Goal: Information Seeking & Learning: Learn about a topic

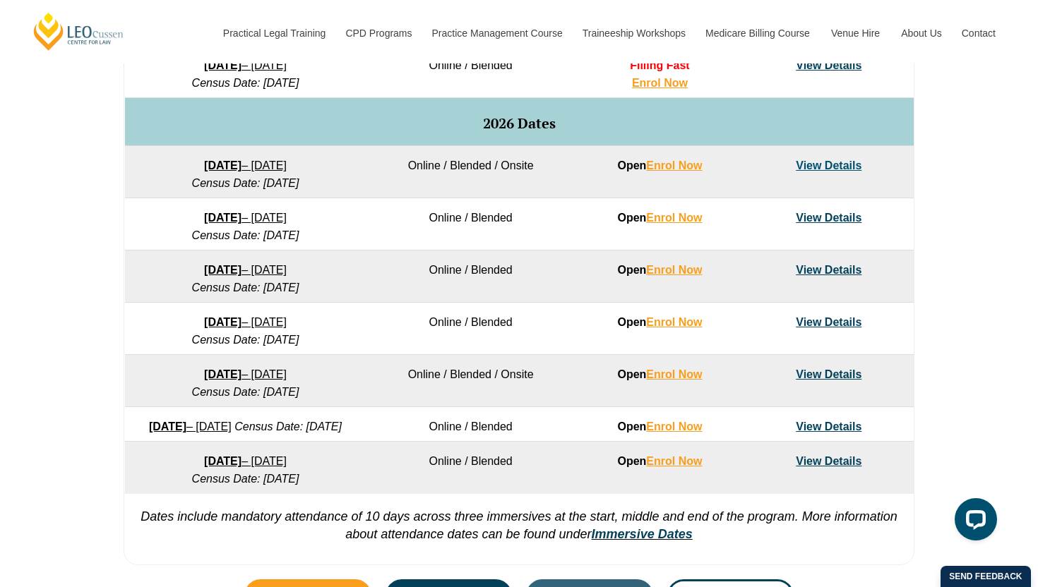
scroll to position [862, 0]
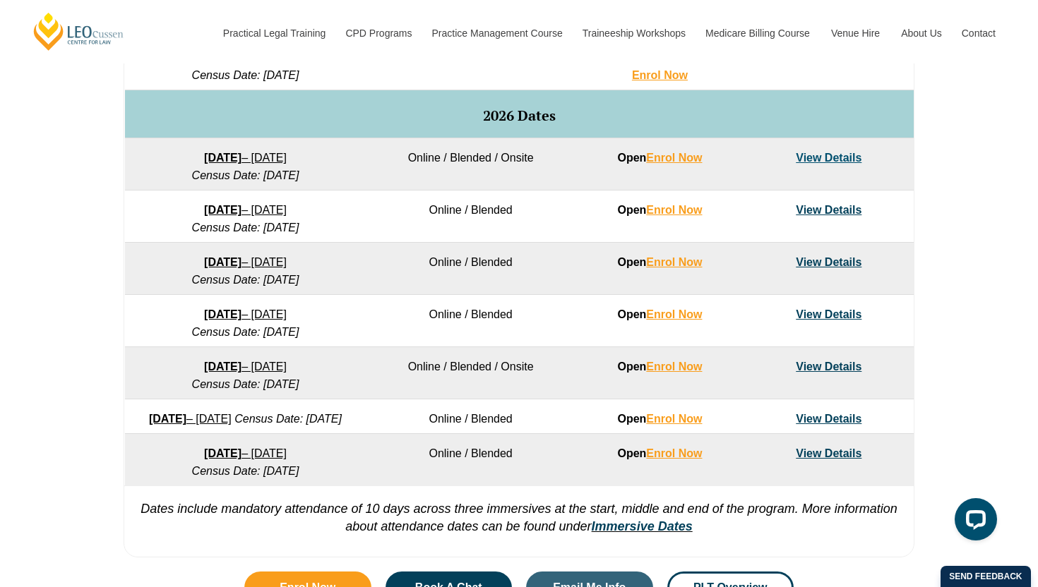
click at [499, 267] on td "Online / Blended" at bounding box center [470, 269] width 209 height 52
click at [488, 267] on td "Online / Blended" at bounding box center [470, 269] width 209 height 52
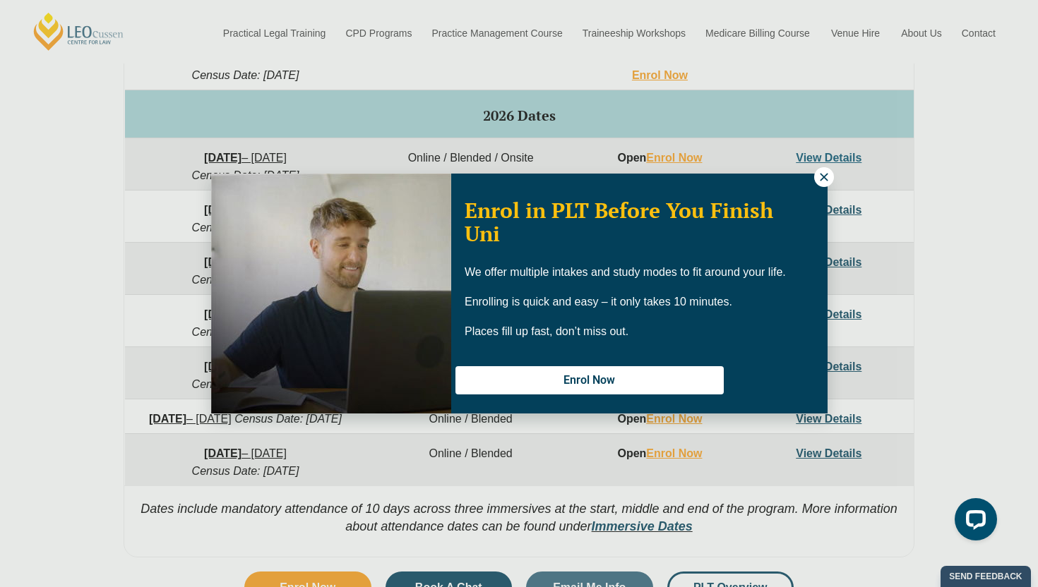
click at [826, 181] on icon at bounding box center [823, 177] width 13 height 13
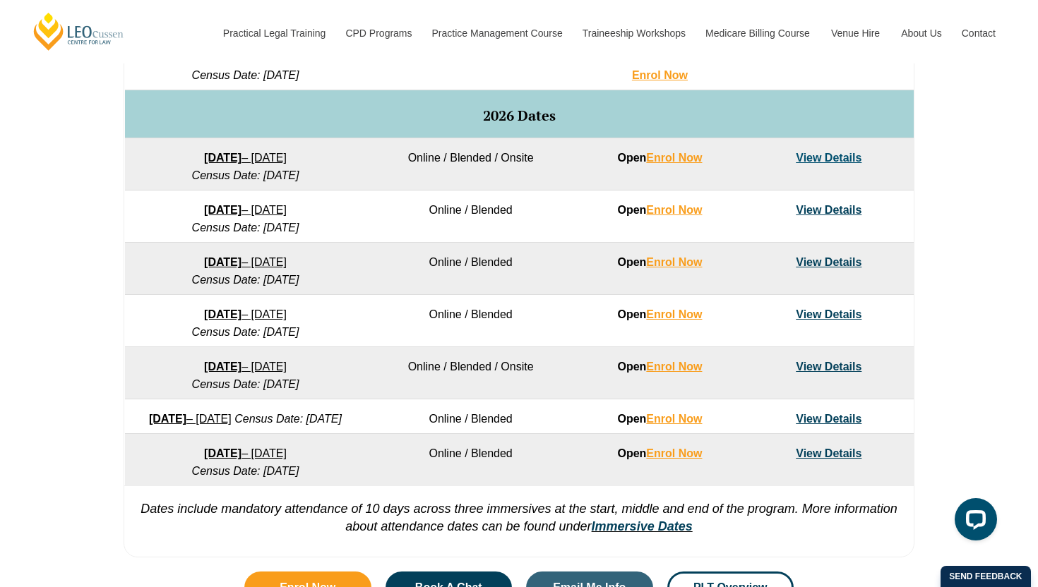
click at [837, 261] on link "View Details" at bounding box center [828, 262] width 66 height 12
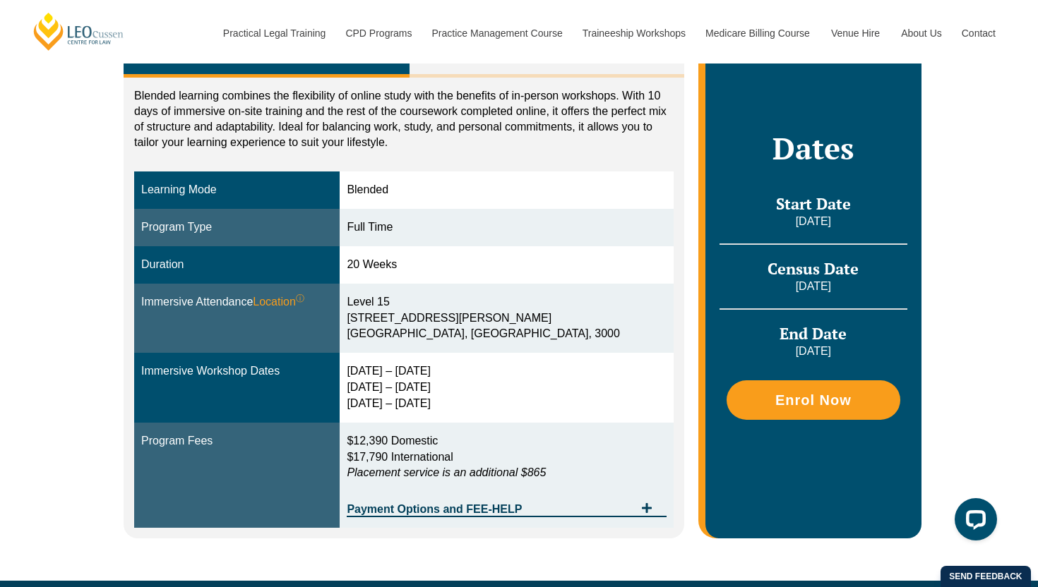
scroll to position [351, 0]
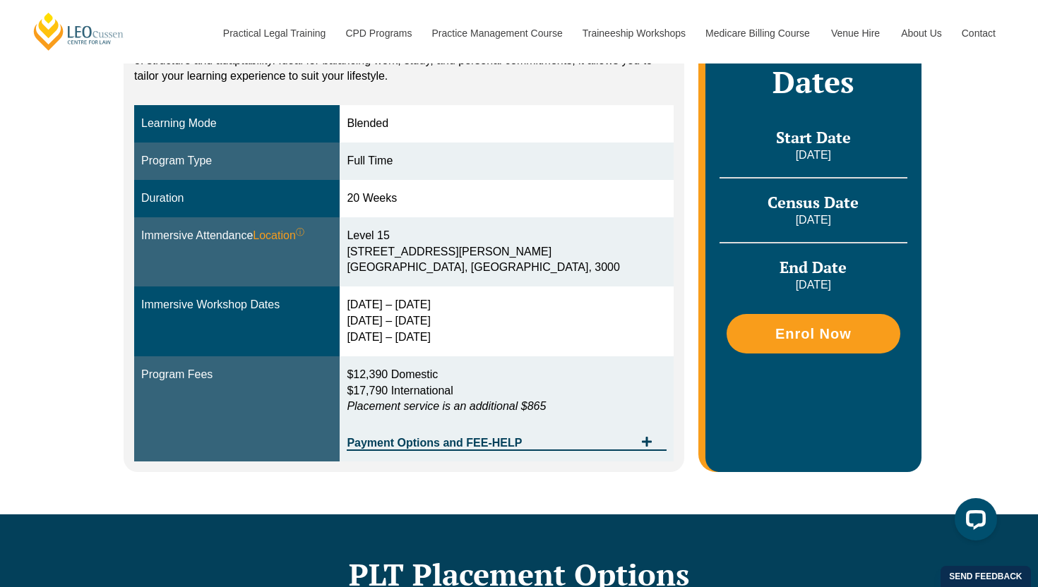
click at [452, 390] on span "$17,790 International" at bounding box center [400, 391] width 106 height 12
click at [444, 411] on em "Placement service is an additional $865" at bounding box center [446, 406] width 199 height 12
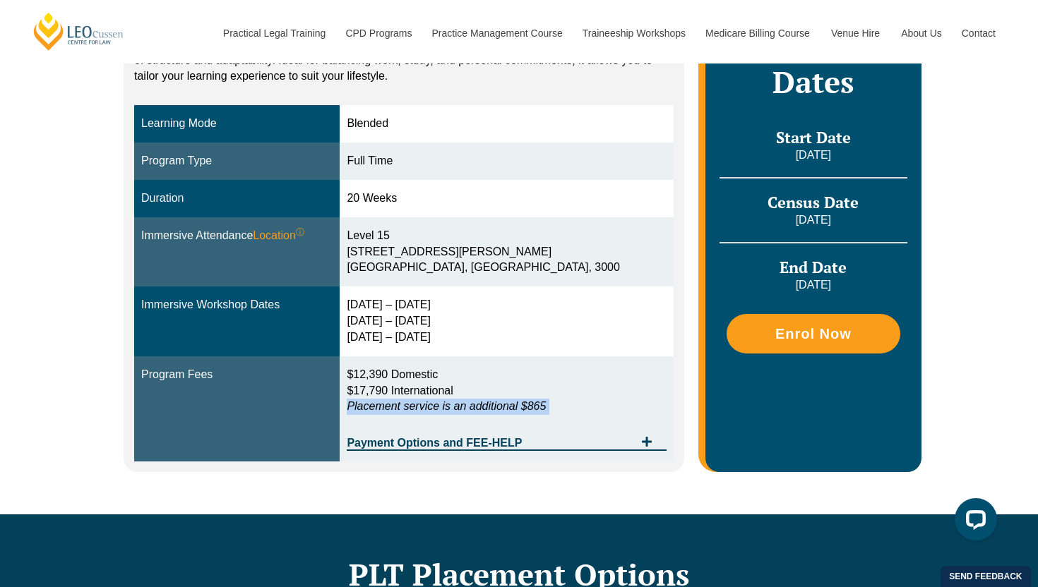
click at [444, 411] on em "Placement service is an additional $865" at bounding box center [446, 406] width 199 height 12
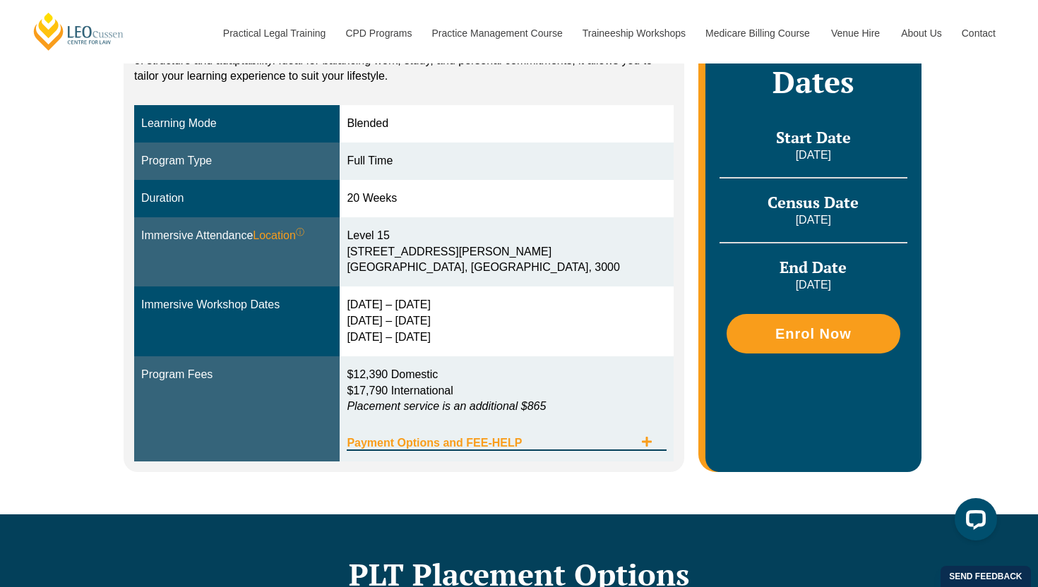
click at [445, 450] on div "Payment Options and FEE-HELP" at bounding box center [506, 436] width 319 height 29
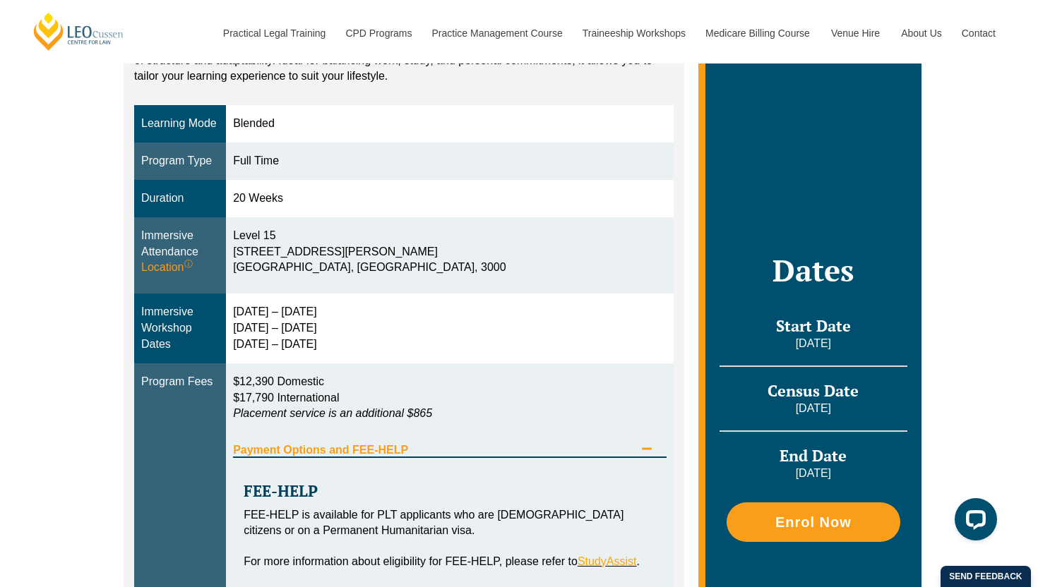
click at [445, 449] on span "Payment Options and FEE-HELP" at bounding box center [433, 450] width 401 height 11
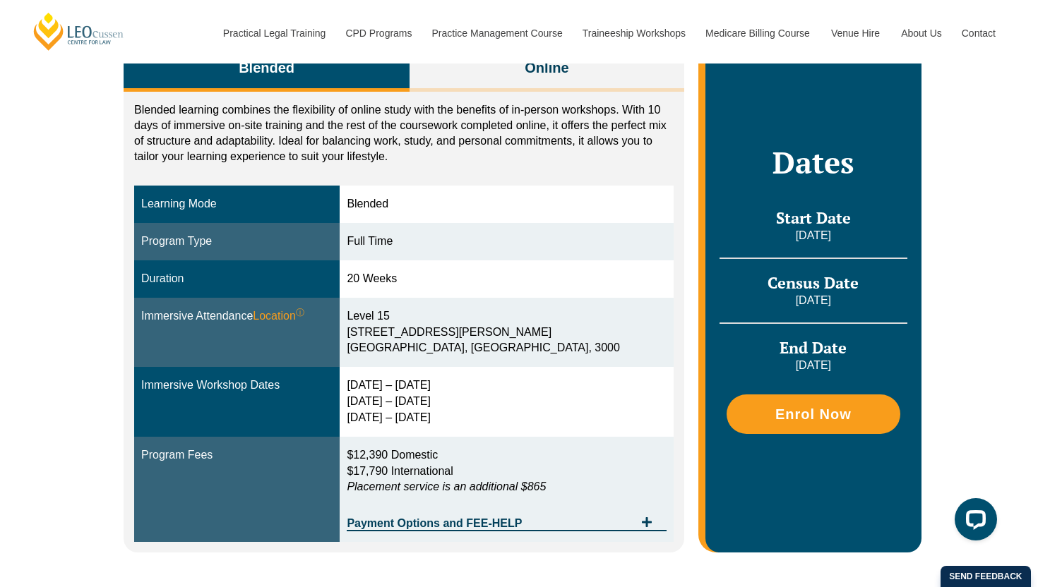
scroll to position [265, 0]
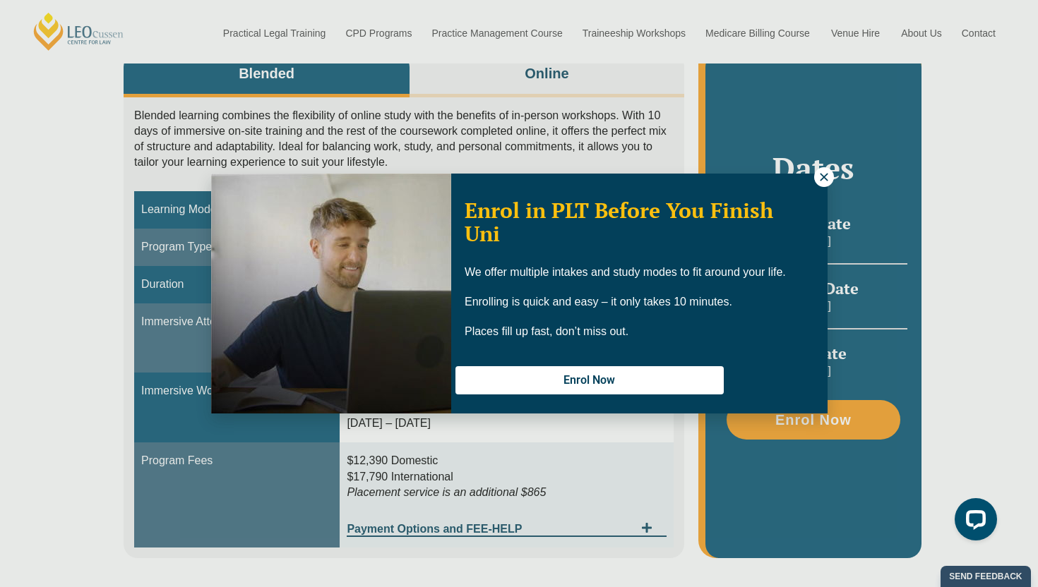
click at [827, 185] on button at bounding box center [824, 177] width 20 height 20
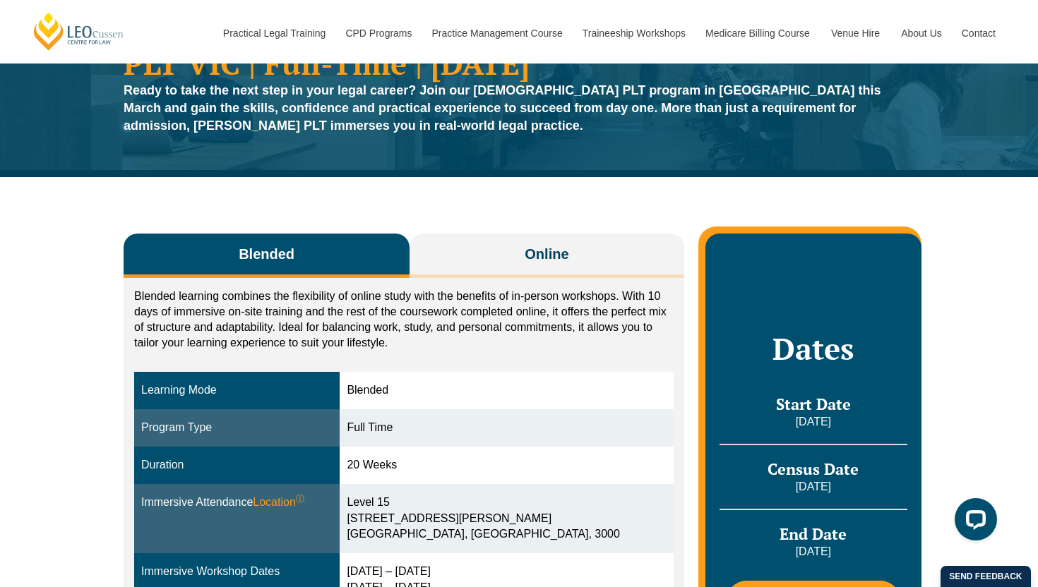
scroll to position [71, 0]
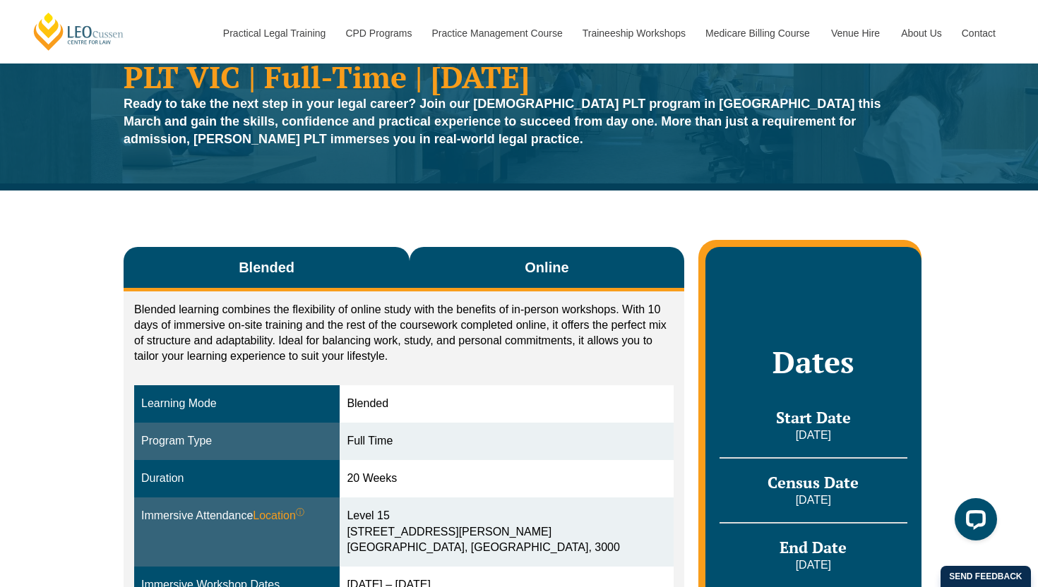
click at [505, 253] on button "Online" at bounding box center [546, 269] width 275 height 44
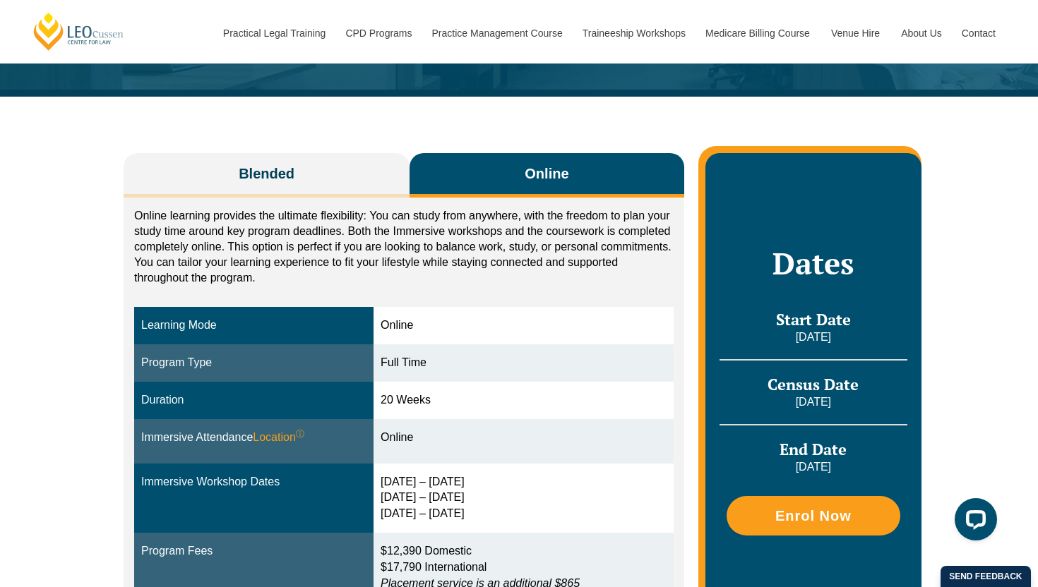
scroll to position [160, 0]
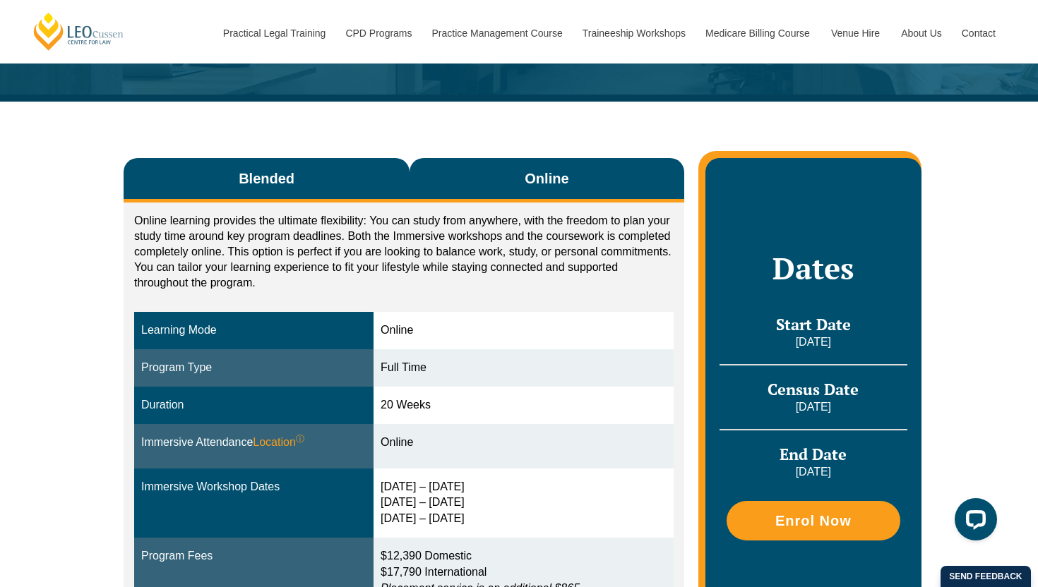
click at [332, 198] on button "Blended" at bounding box center [267, 180] width 286 height 44
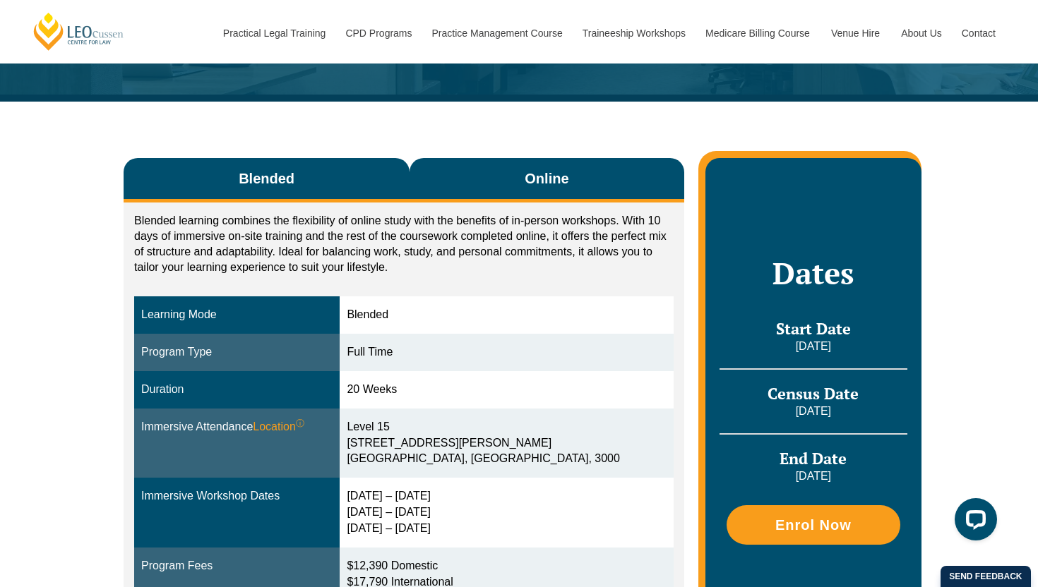
click at [556, 175] on span "Online" at bounding box center [546, 179] width 44 height 20
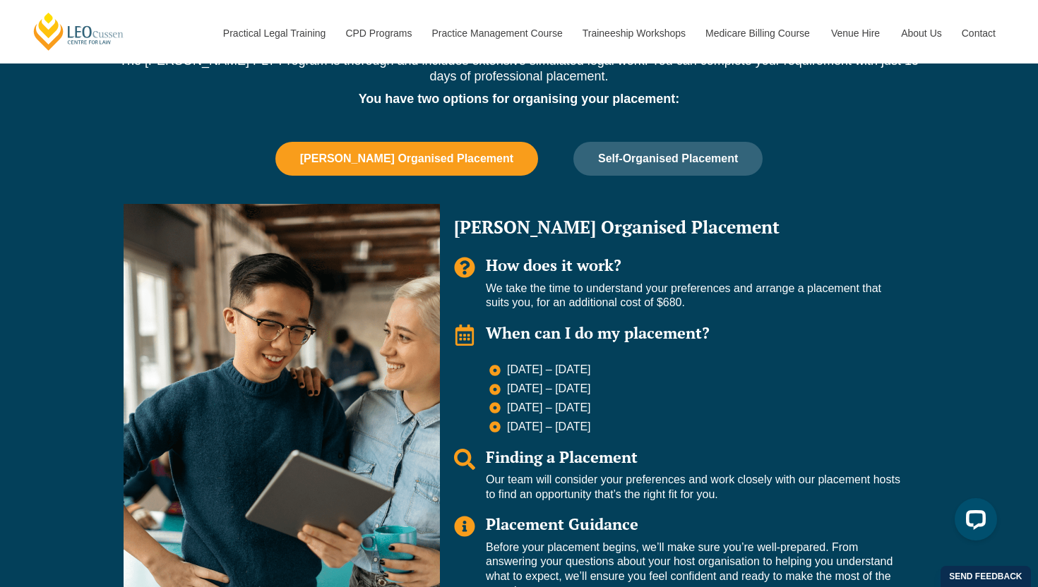
scroll to position [898, 0]
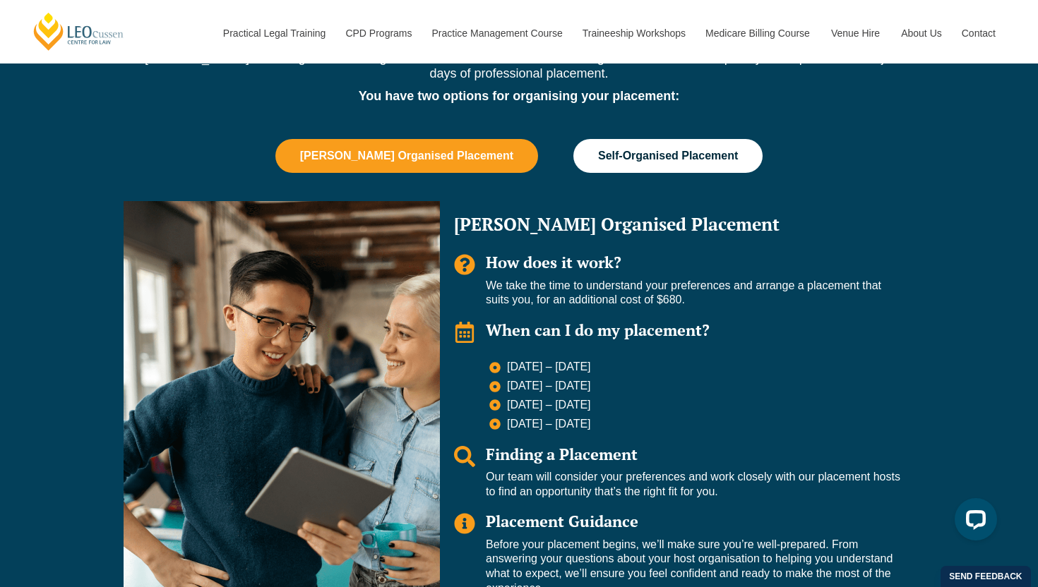
click at [625, 152] on span "Self-Organised Placement" at bounding box center [668, 156] width 140 height 13
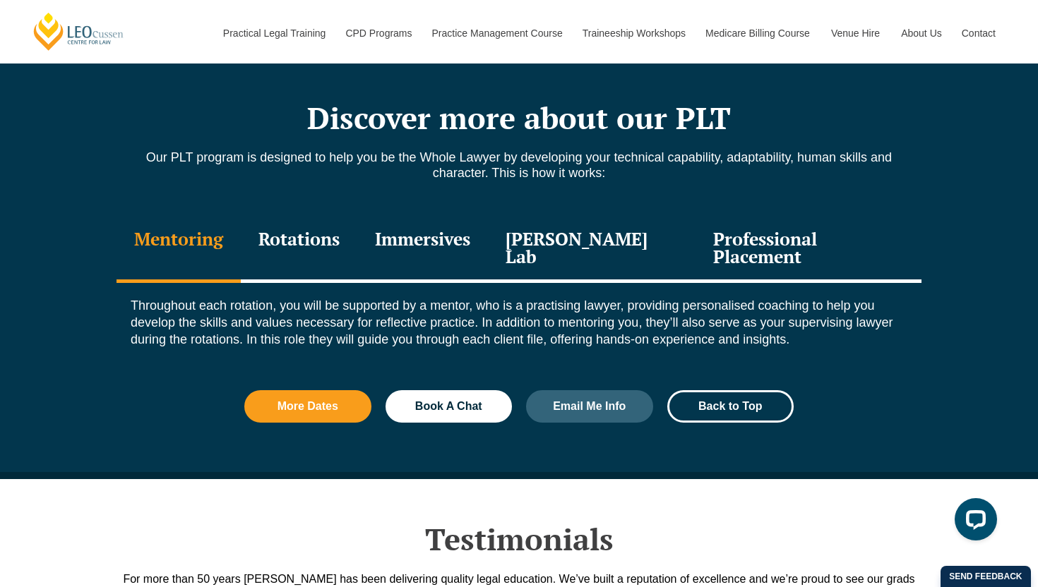
scroll to position [1450, 0]
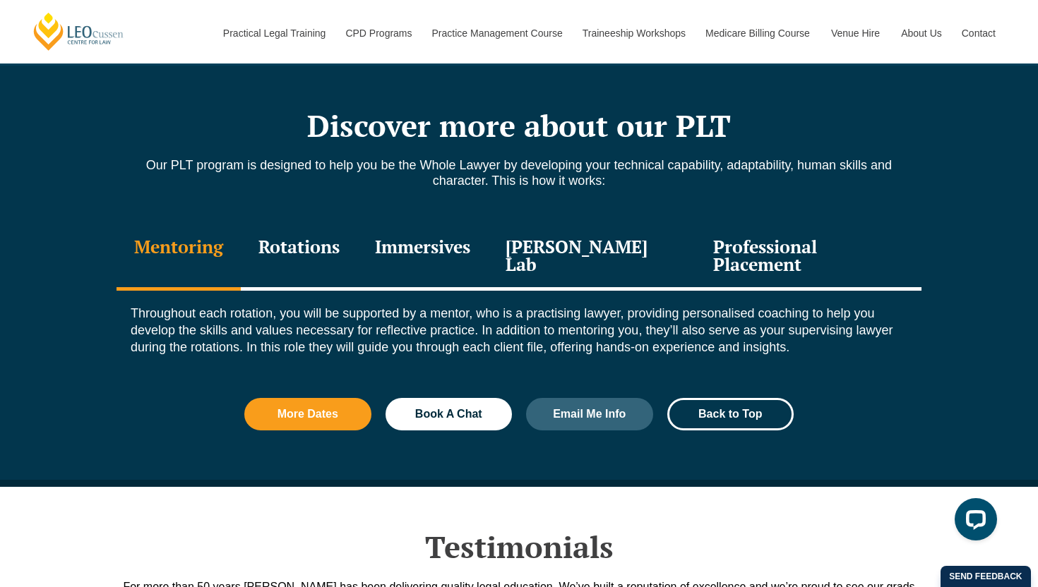
click at [416, 253] on div "Immersives" at bounding box center [422, 257] width 131 height 67
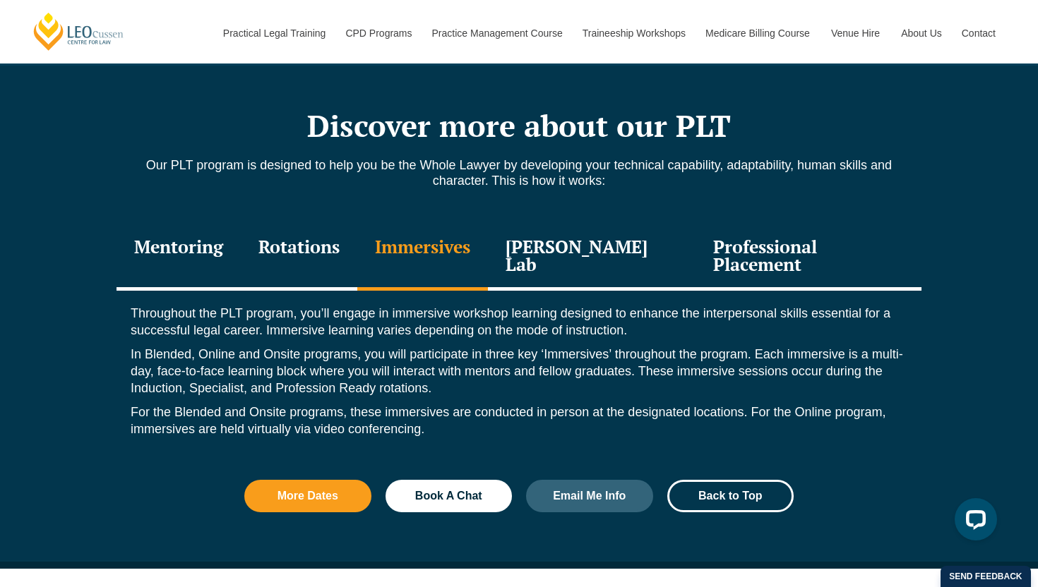
click at [288, 240] on div "Rotations" at bounding box center [299, 257] width 116 height 67
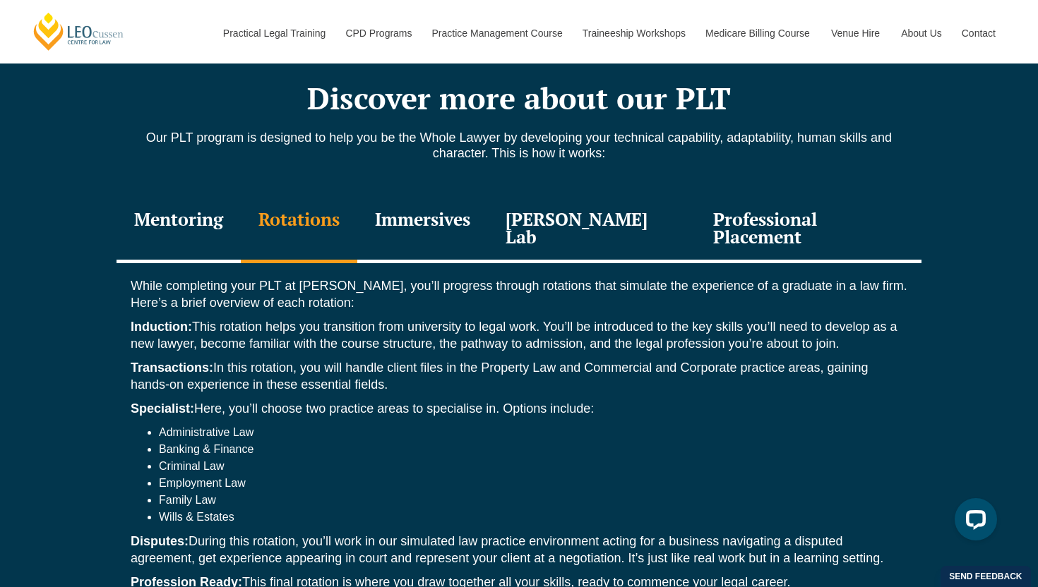
scroll to position [1489, 0]
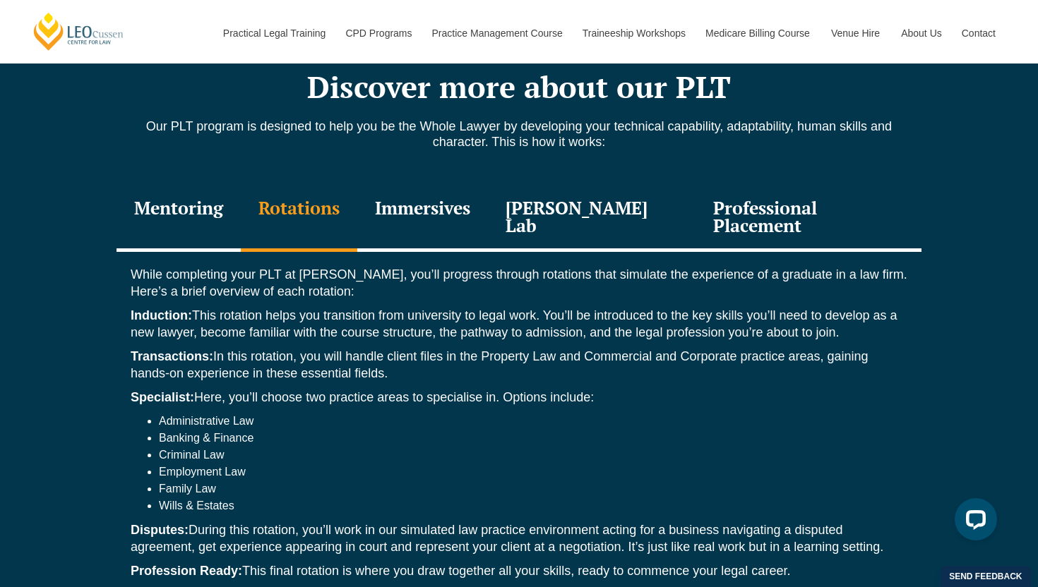
click at [447, 228] on div "Immersives" at bounding box center [422, 218] width 131 height 67
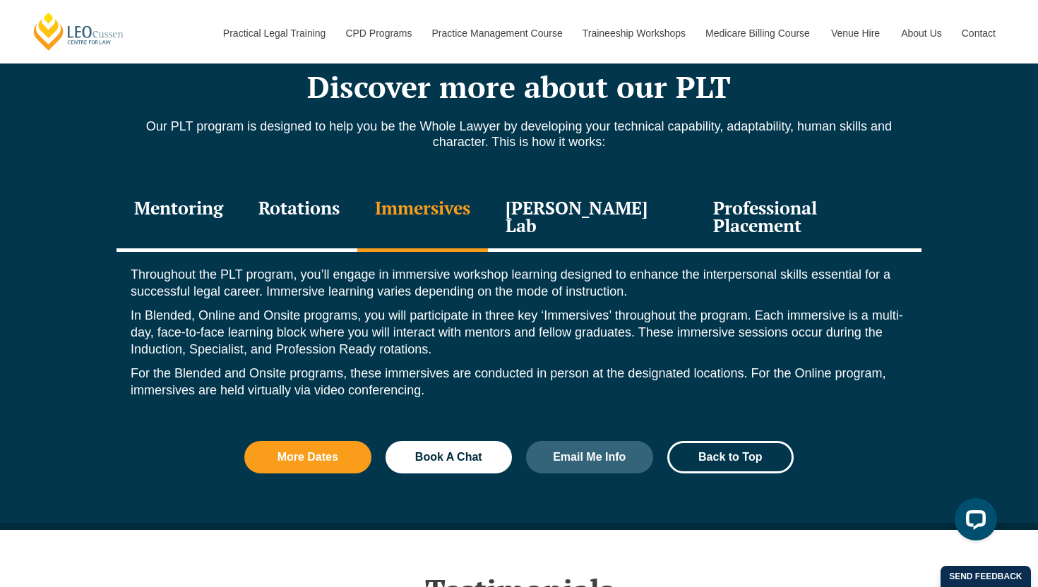
click at [534, 252] on div "Throughout the PLT program, you’ll engage in immersive workshop learning design…" at bounding box center [518, 336] width 805 height 168
click at [577, 227] on div "Leo Justice Lab" at bounding box center [592, 218] width 208 height 67
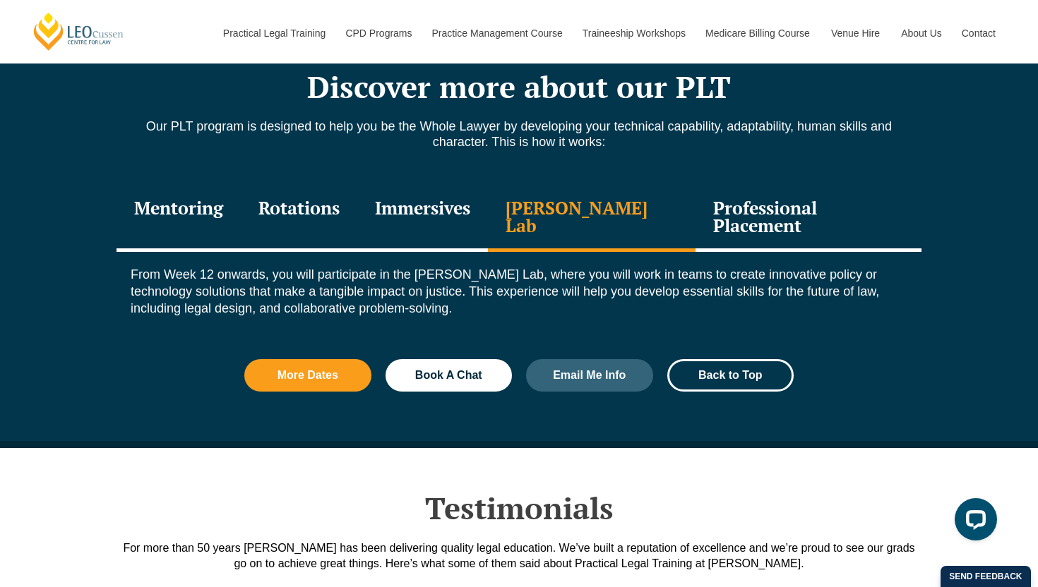
click at [787, 219] on div "Professional Placement" at bounding box center [808, 218] width 226 height 67
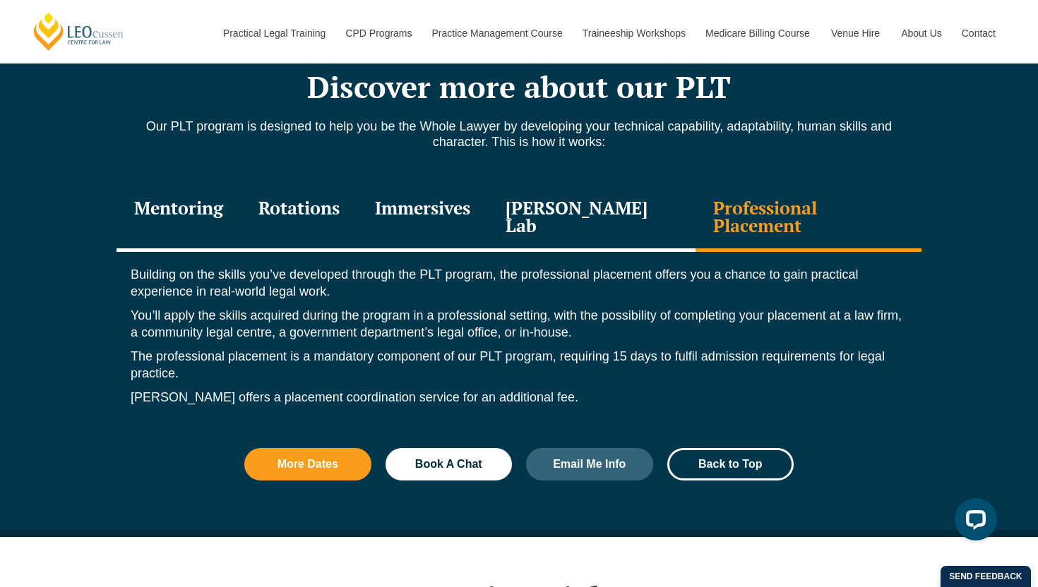
click at [614, 198] on div "Leo Justice Lab" at bounding box center [592, 218] width 208 height 67
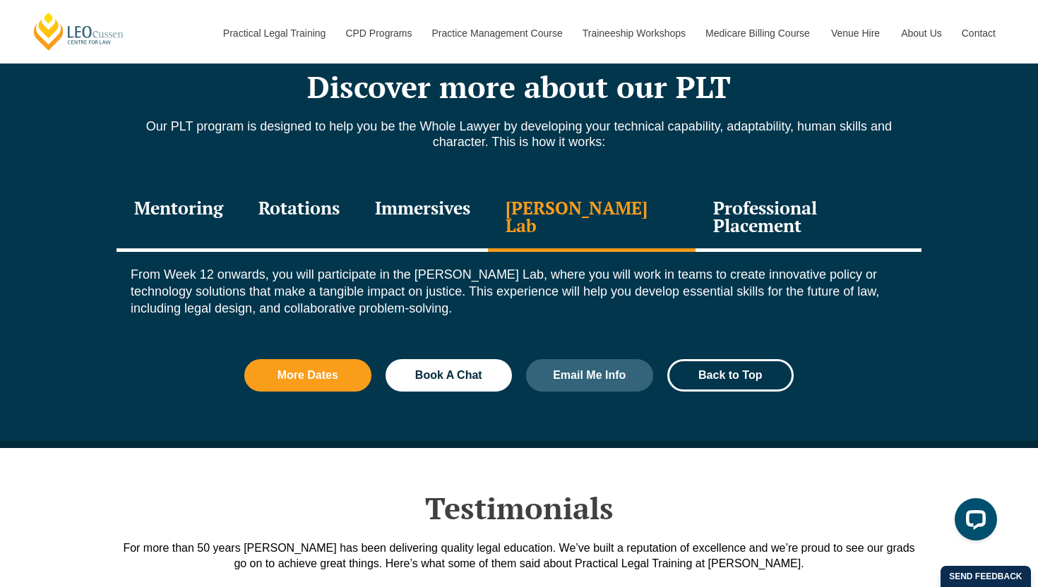
click at [453, 216] on div "Immersives" at bounding box center [422, 218] width 131 height 67
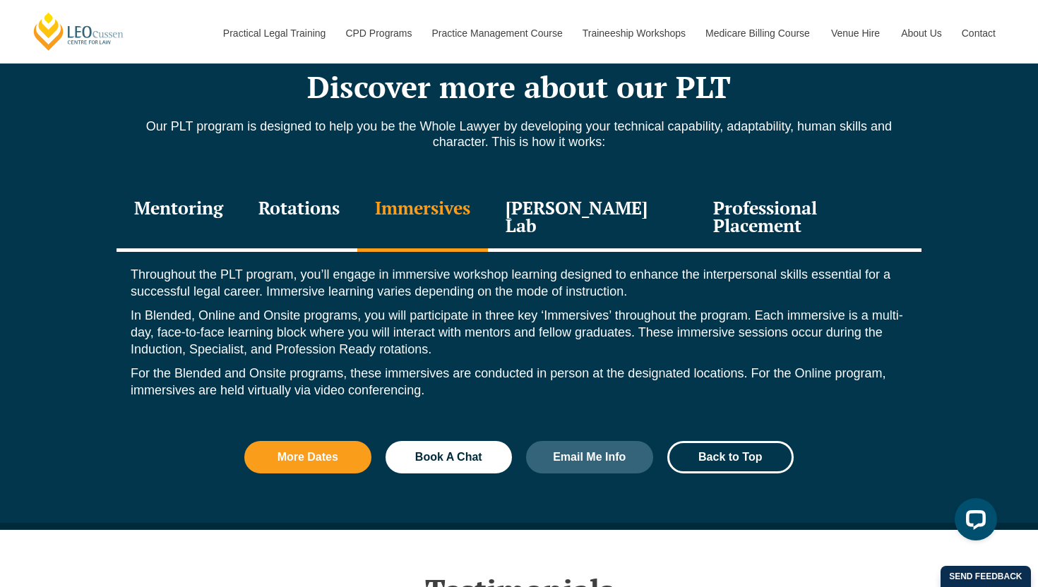
click at [278, 215] on div "Rotations" at bounding box center [299, 218] width 116 height 67
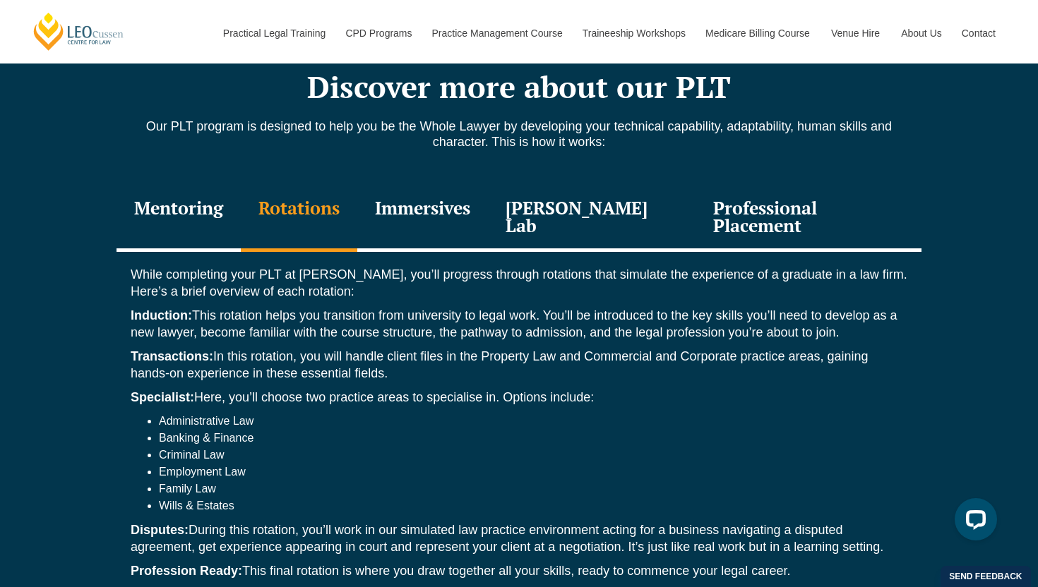
click at [203, 215] on div "Mentoring" at bounding box center [178, 218] width 124 height 67
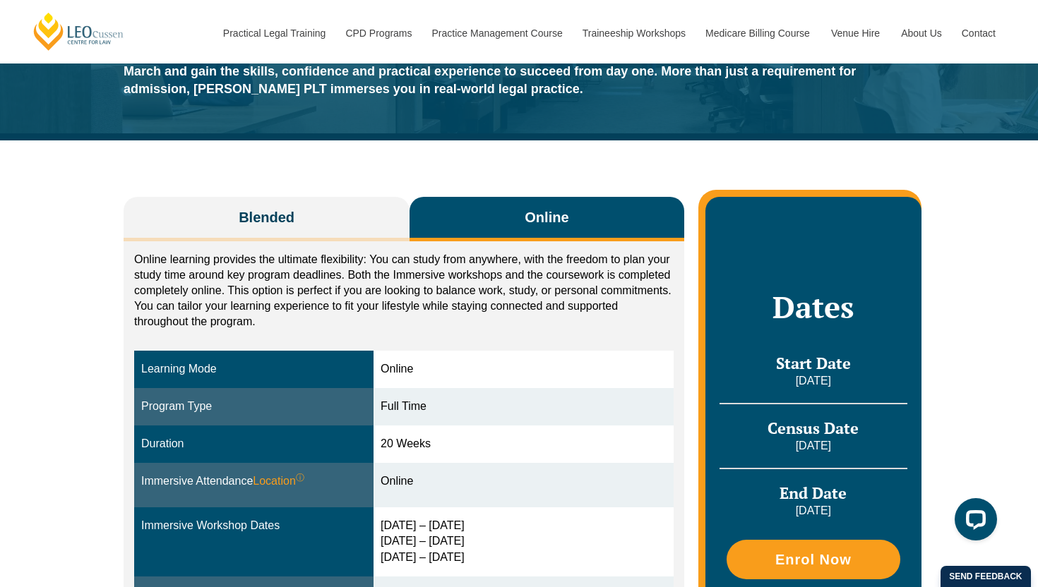
scroll to position [0, 0]
